Goal: Task Accomplishment & Management: Use online tool/utility

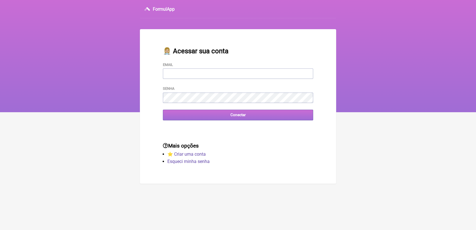
type input "[EMAIL_ADDRESS][DOMAIN_NAME]"
click at [246, 116] on input "Conectar" at bounding box center [238, 115] width 150 height 10
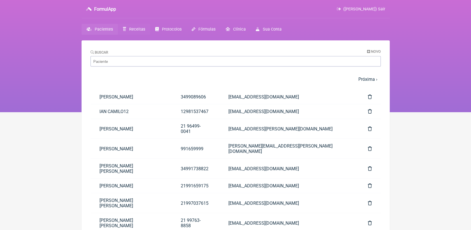
click at [141, 26] on link "Receitas" at bounding box center [134, 29] width 32 height 11
